Goal: Task Accomplishment & Management: Use online tool/utility

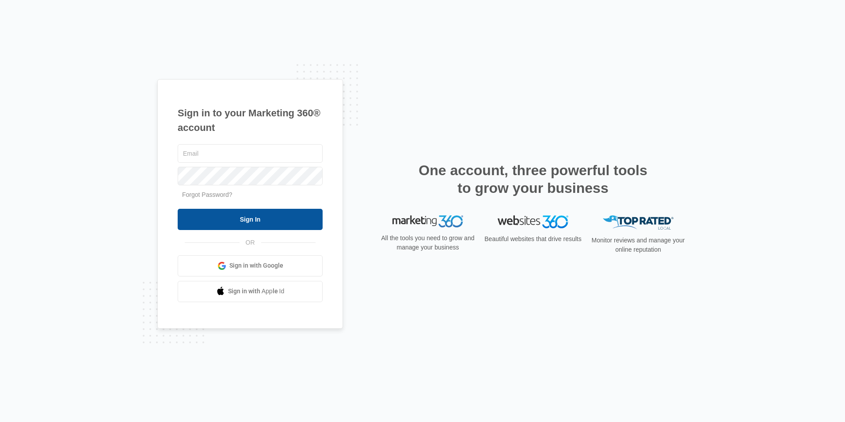
type input "[PERSON_NAME][EMAIL_ADDRESS][DOMAIN_NAME]"
click at [295, 221] on input "Sign In" at bounding box center [250, 219] width 145 height 21
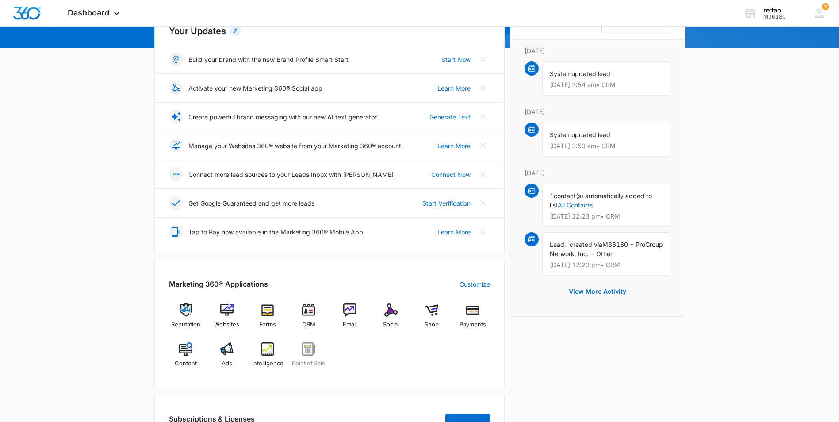
scroll to position [133, 0]
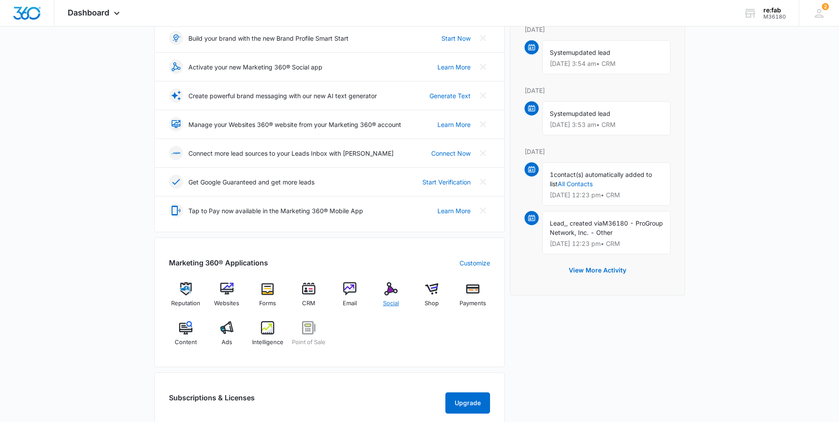
click at [394, 305] on span "Social" at bounding box center [391, 303] width 16 height 9
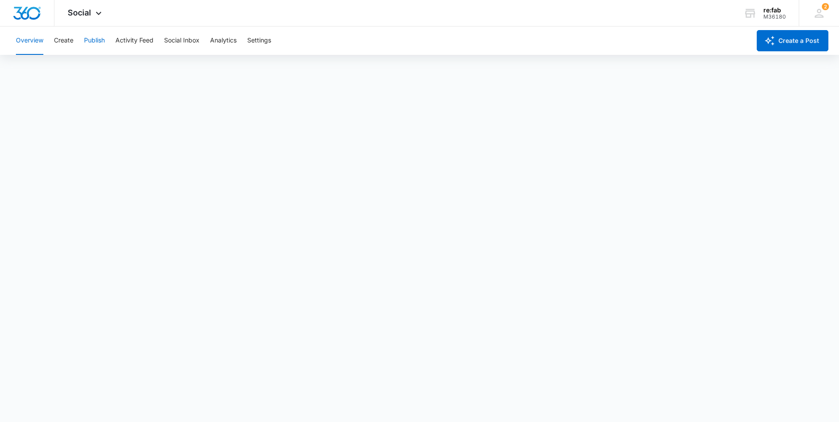
click at [95, 44] on button "Publish" at bounding box center [94, 41] width 21 height 28
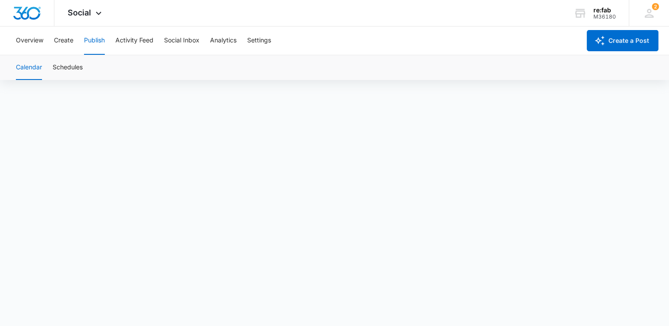
click at [99, 47] on button "Publish" at bounding box center [94, 41] width 21 height 28
